Goal: Task Accomplishment & Management: Use online tool/utility

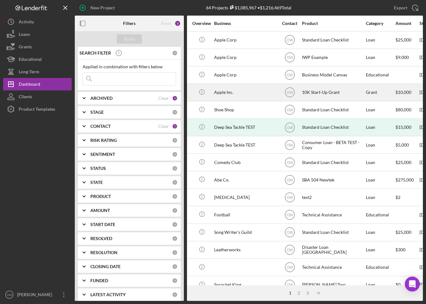
scroll to position [0, 183]
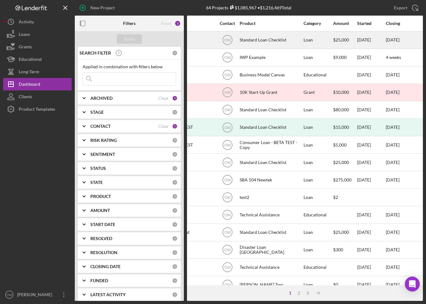
click at [278, 37] on div "Standard Loan Checklist" at bounding box center [271, 40] width 62 height 17
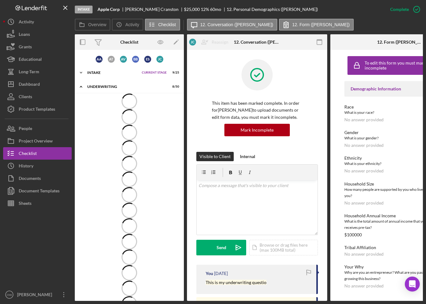
click at [95, 71] on div "Intake" at bounding box center [112, 73] width 51 height 4
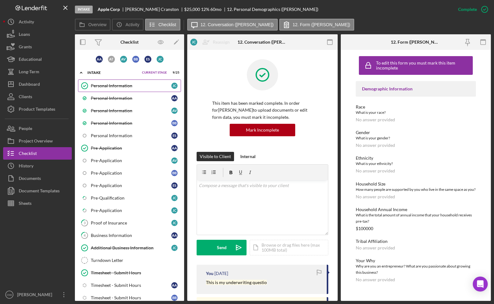
click at [140, 90] on link "Personal Information Personal Information [PERSON_NAME]" at bounding box center [129, 86] width 103 height 12
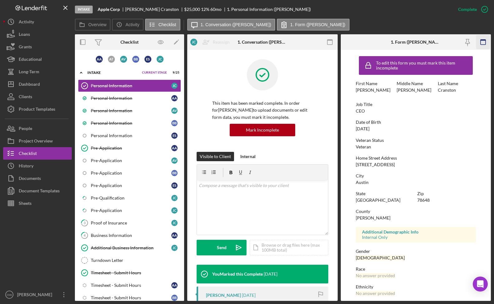
click at [426, 44] on icon "button" at bounding box center [483, 42] width 14 height 14
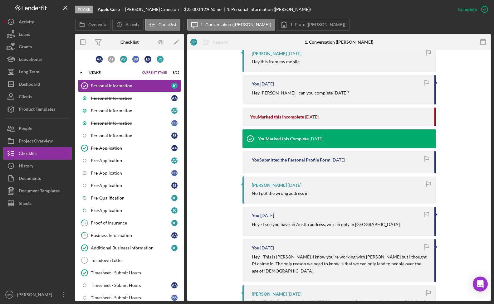
scroll to position [7631, 0]
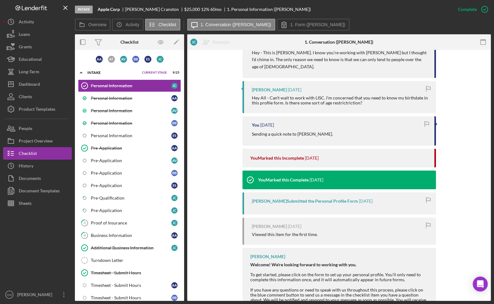
drag, startPoint x: 251, startPoint y: 191, endPoint x: 381, endPoint y: 266, distance: 150.6
click at [381, 267] on div "[PERSON_NAME] Welcome! We're looking forward to working with you. To get starte…" at bounding box center [338, 302] width 193 height 108
click at [381, 266] on div "[PERSON_NAME] Welcome! We're looking forward to working with you. To get starte…" at bounding box center [338, 302] width 193 height 108
